Goal: Information Seeking & Learning: Learn about a topic

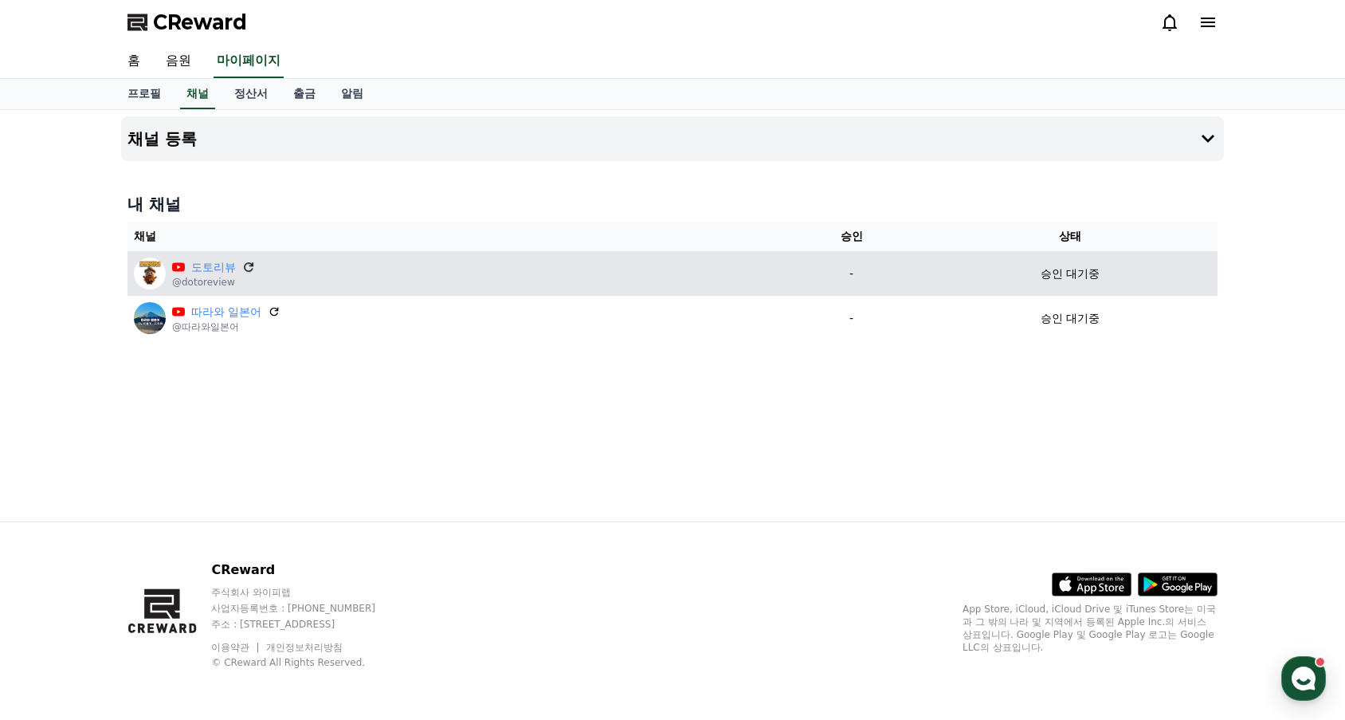
click at [251, 271] on icon at bounding box center [249, 267] width 10 height 10
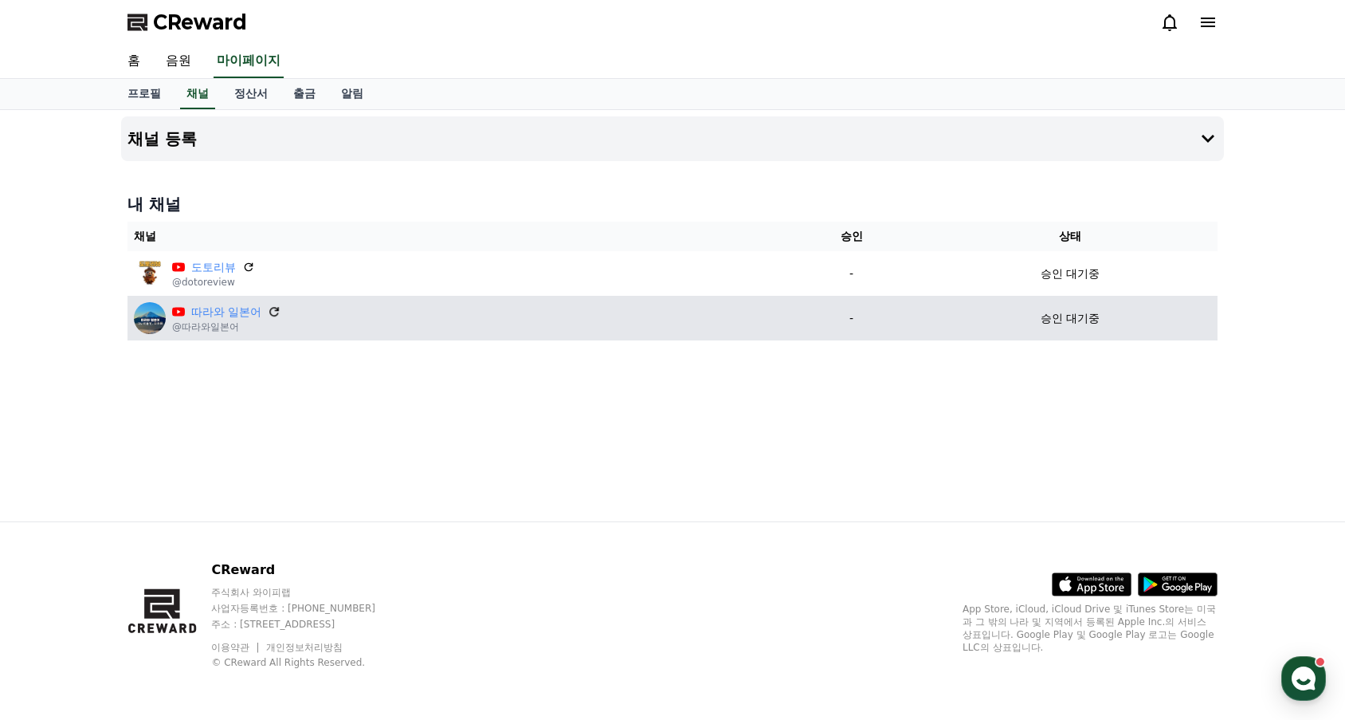
click at [274, 311] on icon at bounding box center [275, 311] width 14 height 14
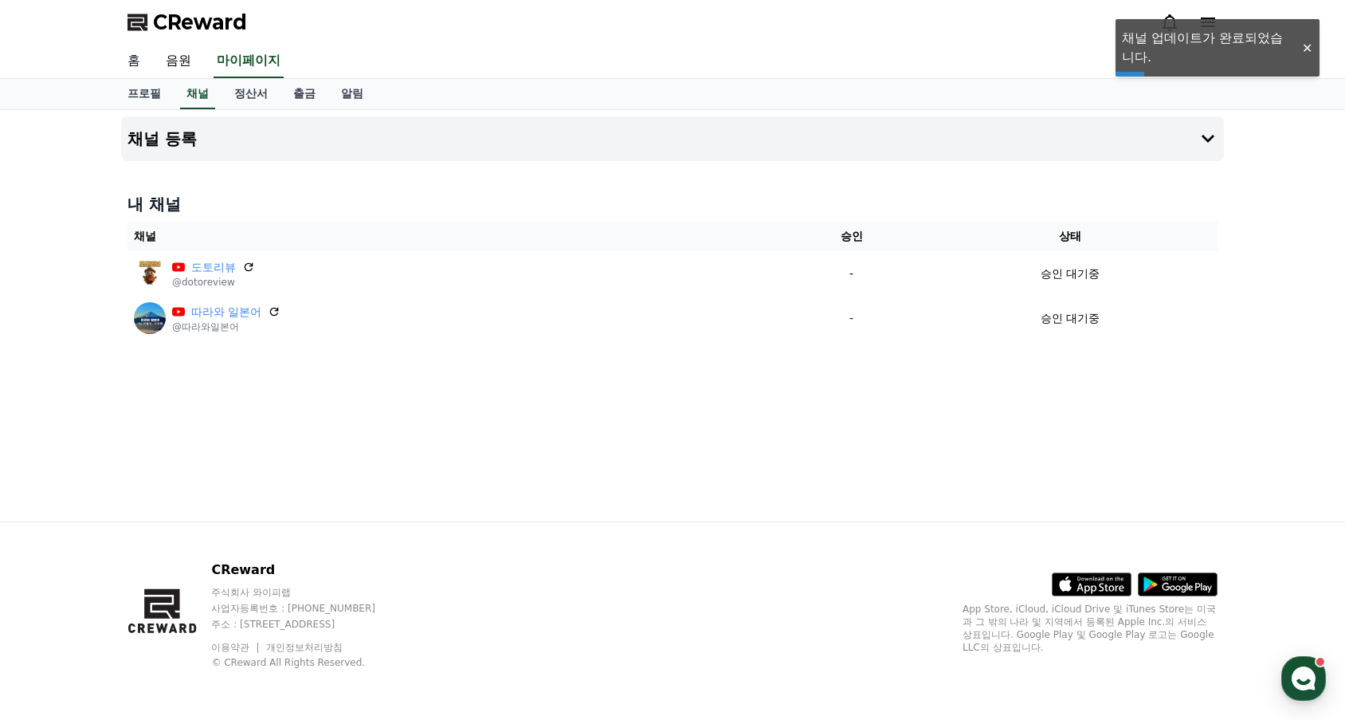
click at [128, 61] on link "홈" at bounding box center [134, 61] width 38 height 33
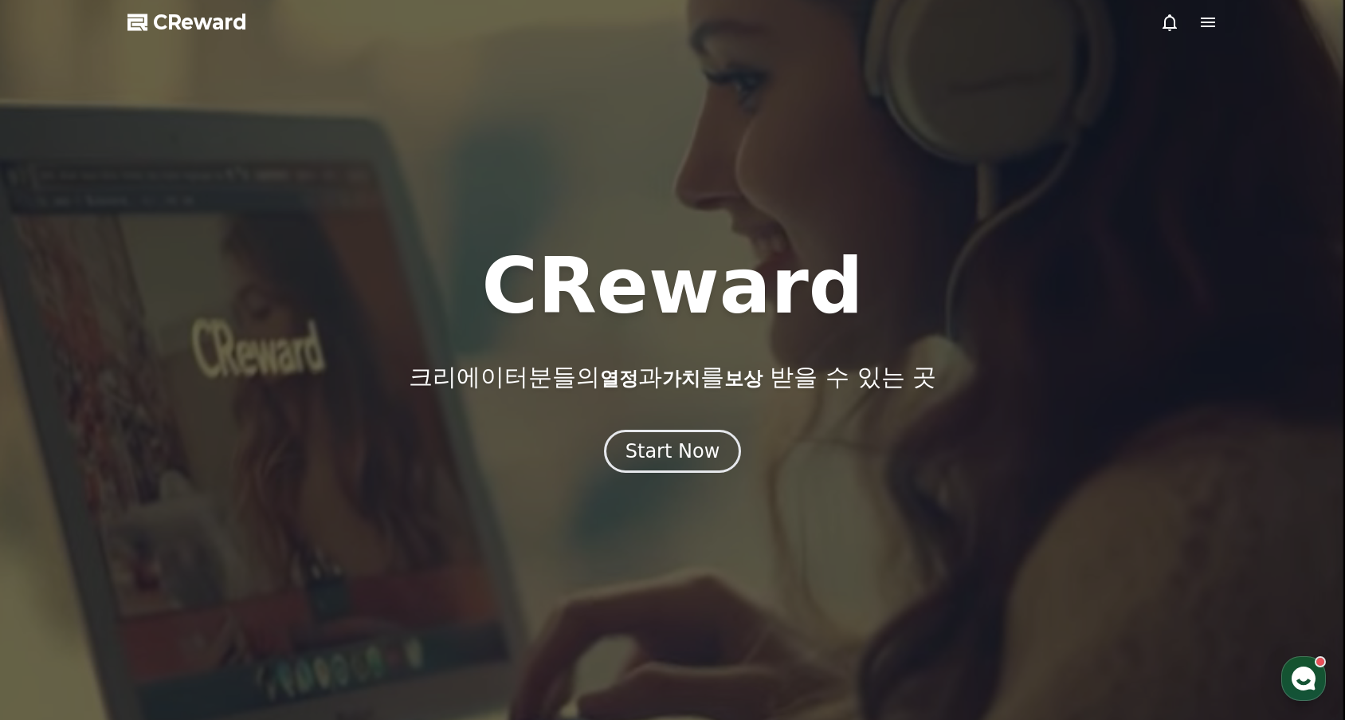
click at [1164, 20] on icon at bounding box center [1169, 22] width 19 height 19
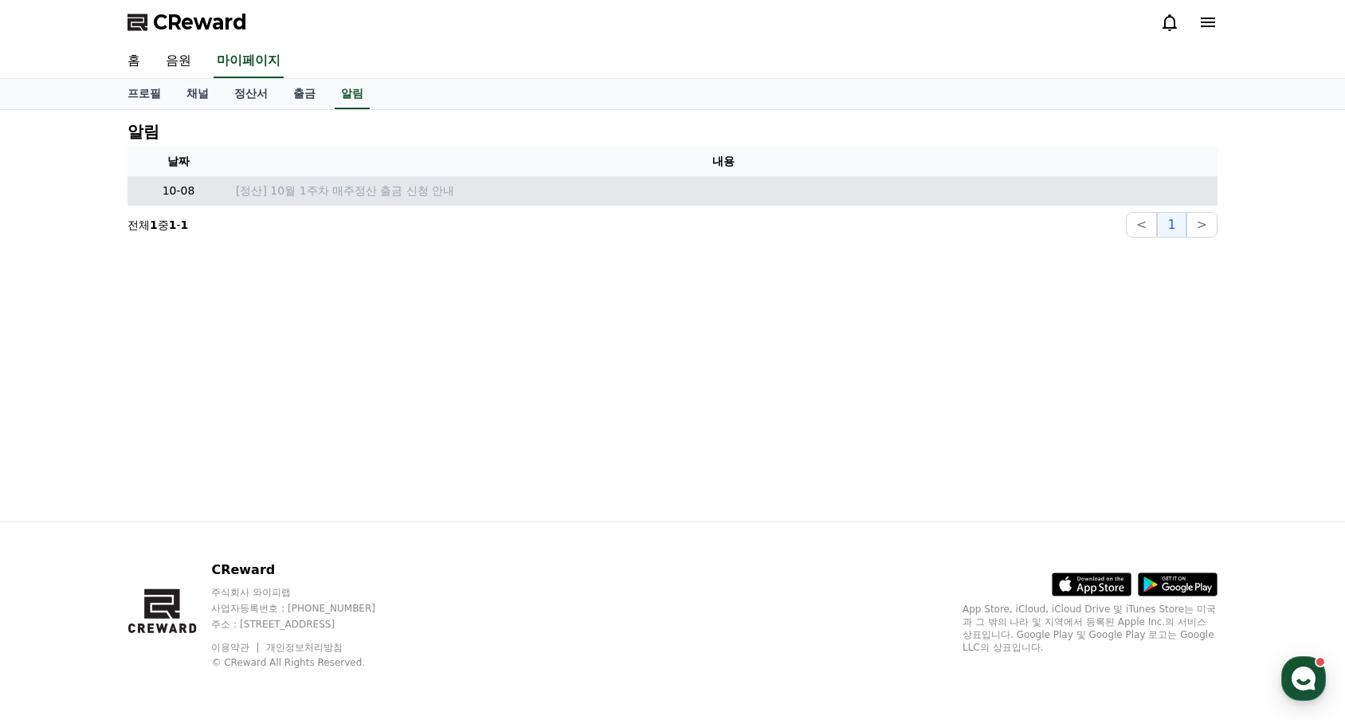
click at [427, 200] on td "[정산] 10월 1주차 매주정산 출금 신청 안내" at bounding box center [724, 190] width 988 height 29
click at [288, 191] on p "[정산] 10월 1주차 매주정산 출금 신청 안내" at bounding box center [723, 190] width 975 height 17
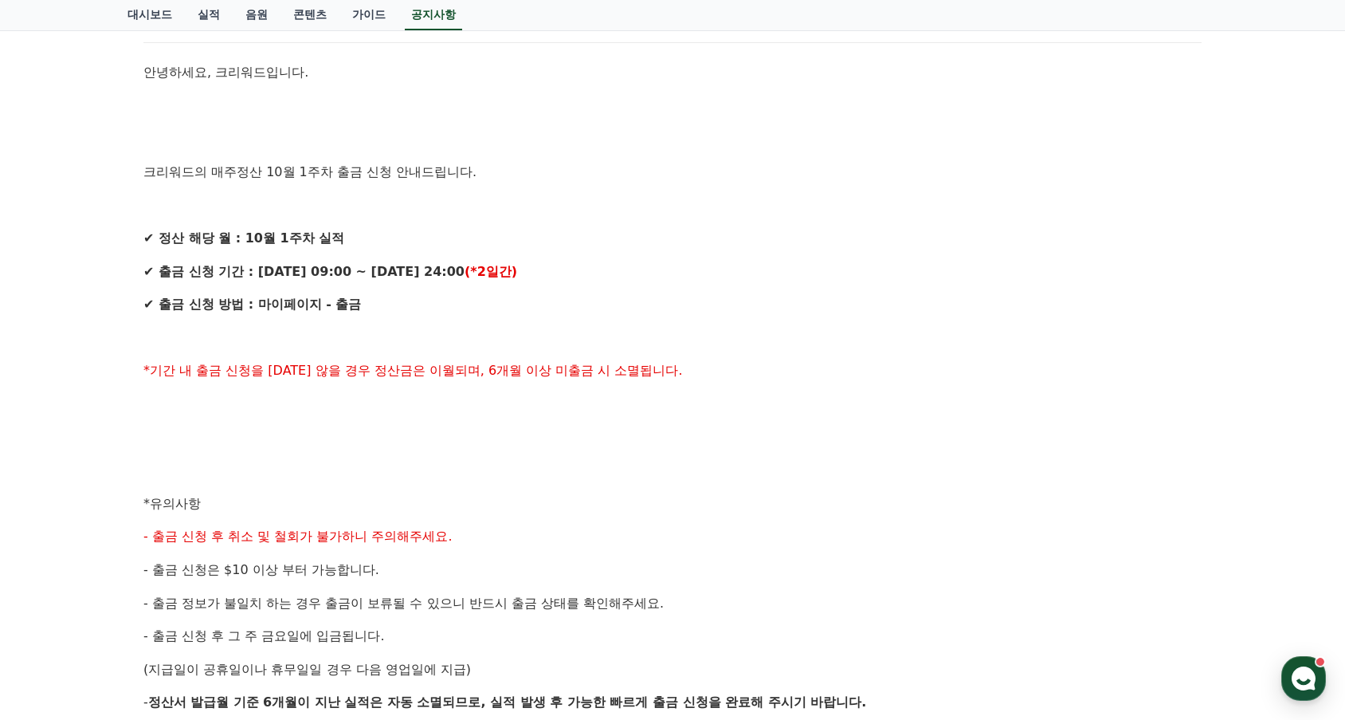
scroll to position [239, 0]
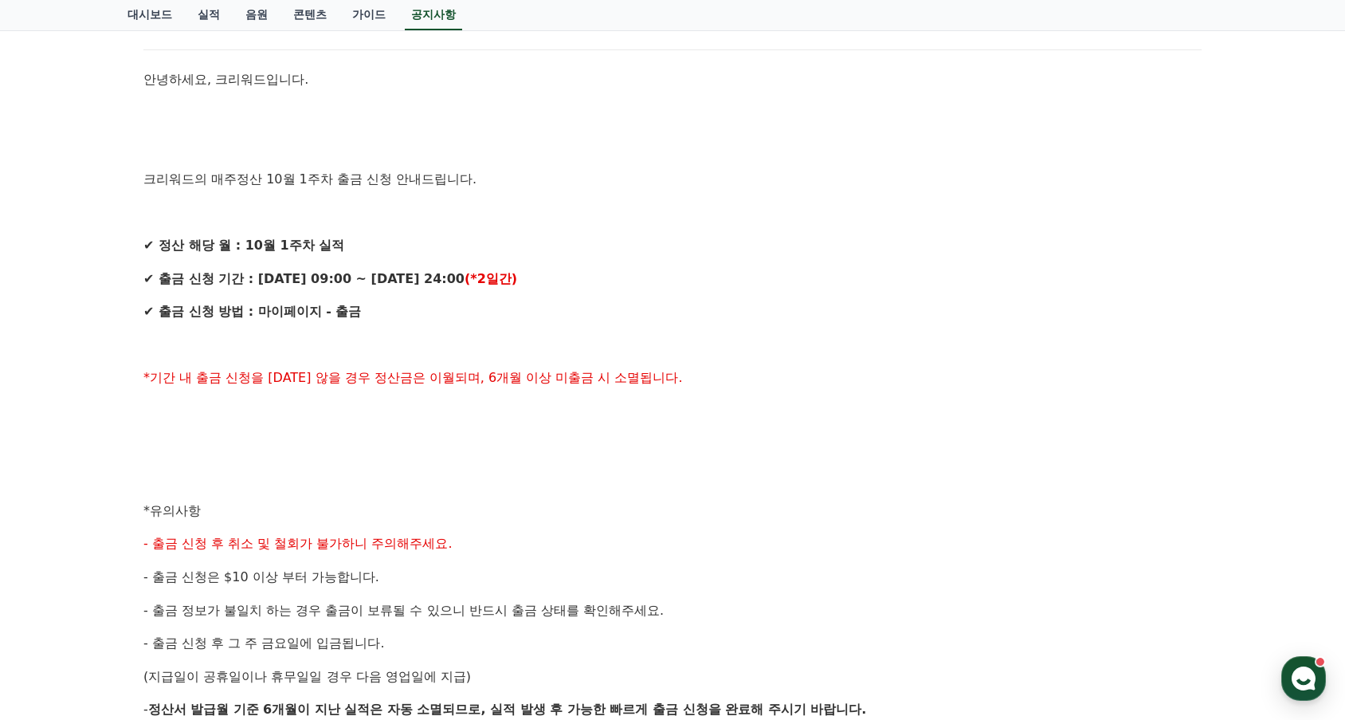
drag, startPoint x: 1028, startPoint y: 2, endPoint x: 922, endPoint y: 104, distance: 146.5
click at [922, 104] on p at bounding box center [672, 113] width 1058 height 21
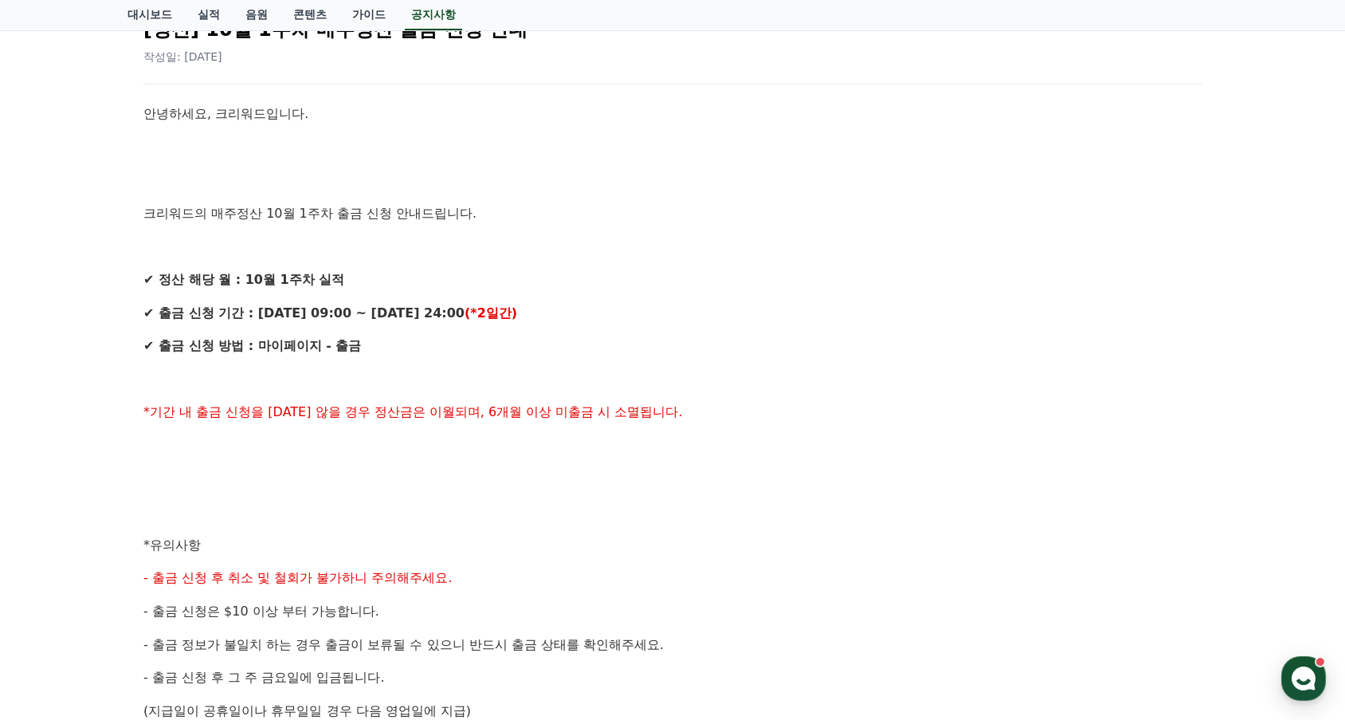
scroll to position [80, 0]
